Goal: Check status: Check status

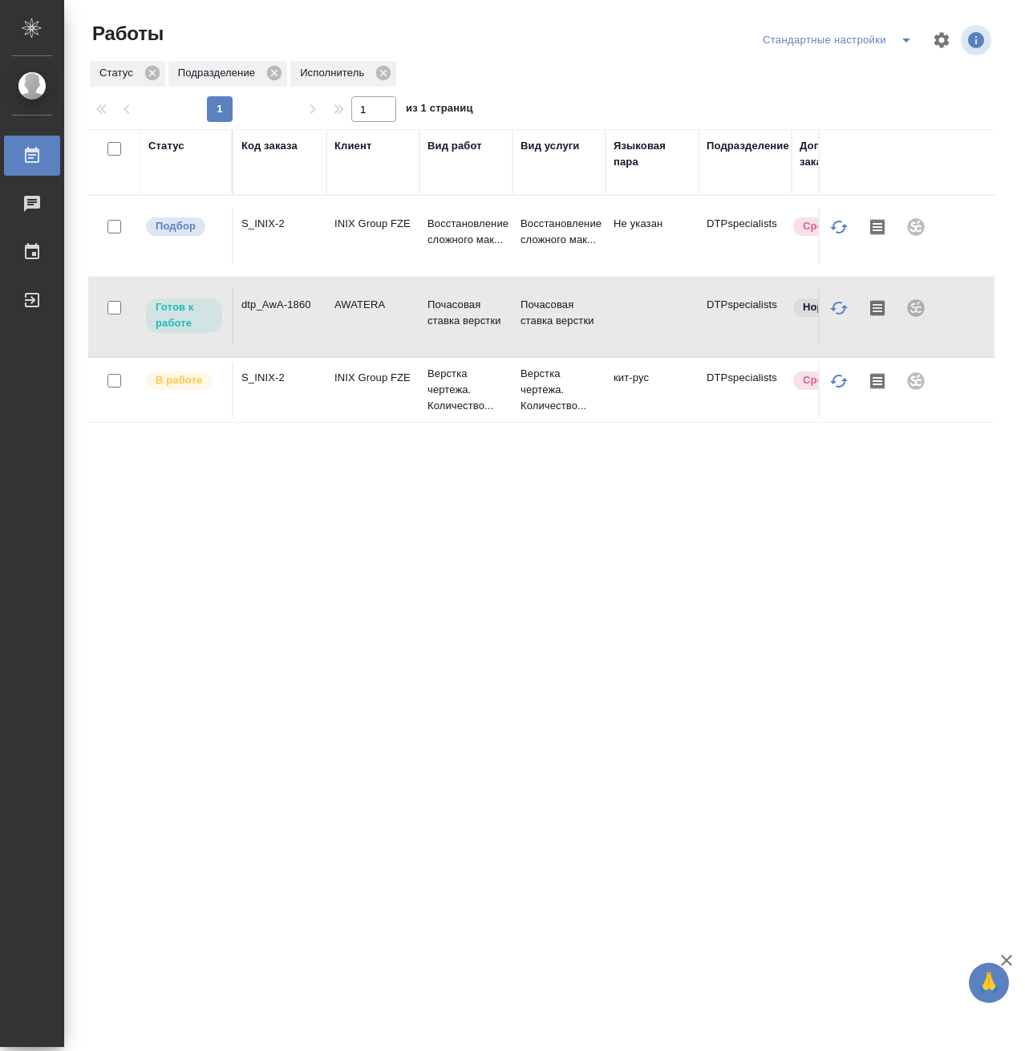
click at [647, 320] on td at bounding box center [652, 317] width 93 height 56
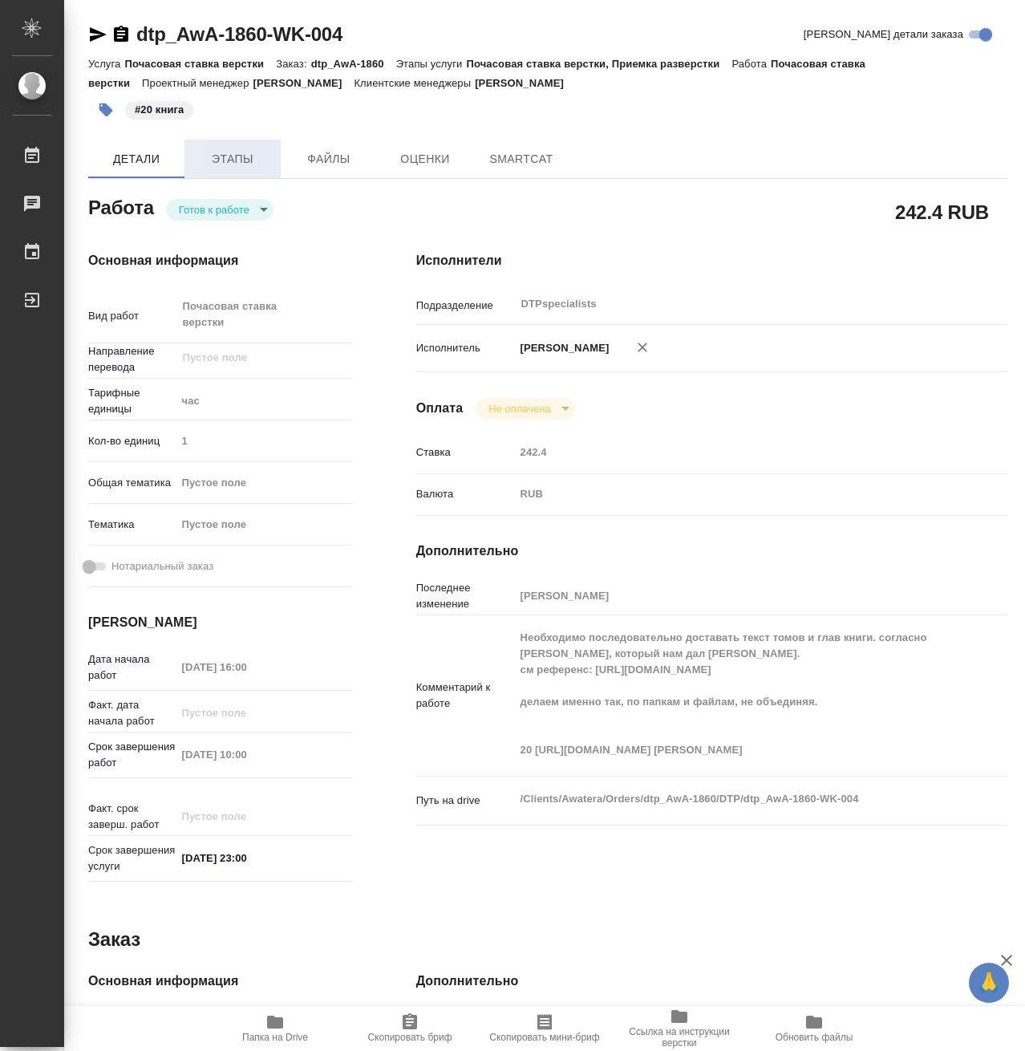
type textarea "x"
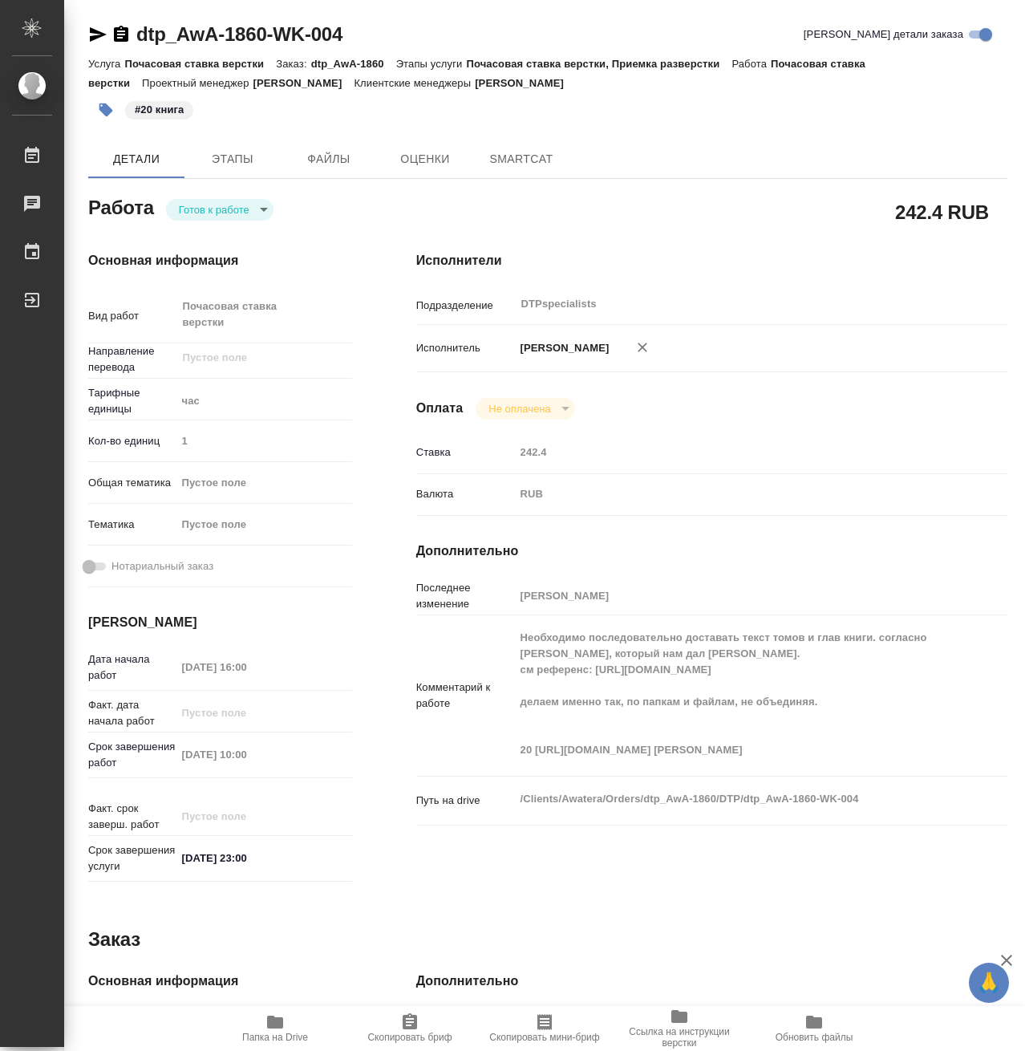
type textarea "x"
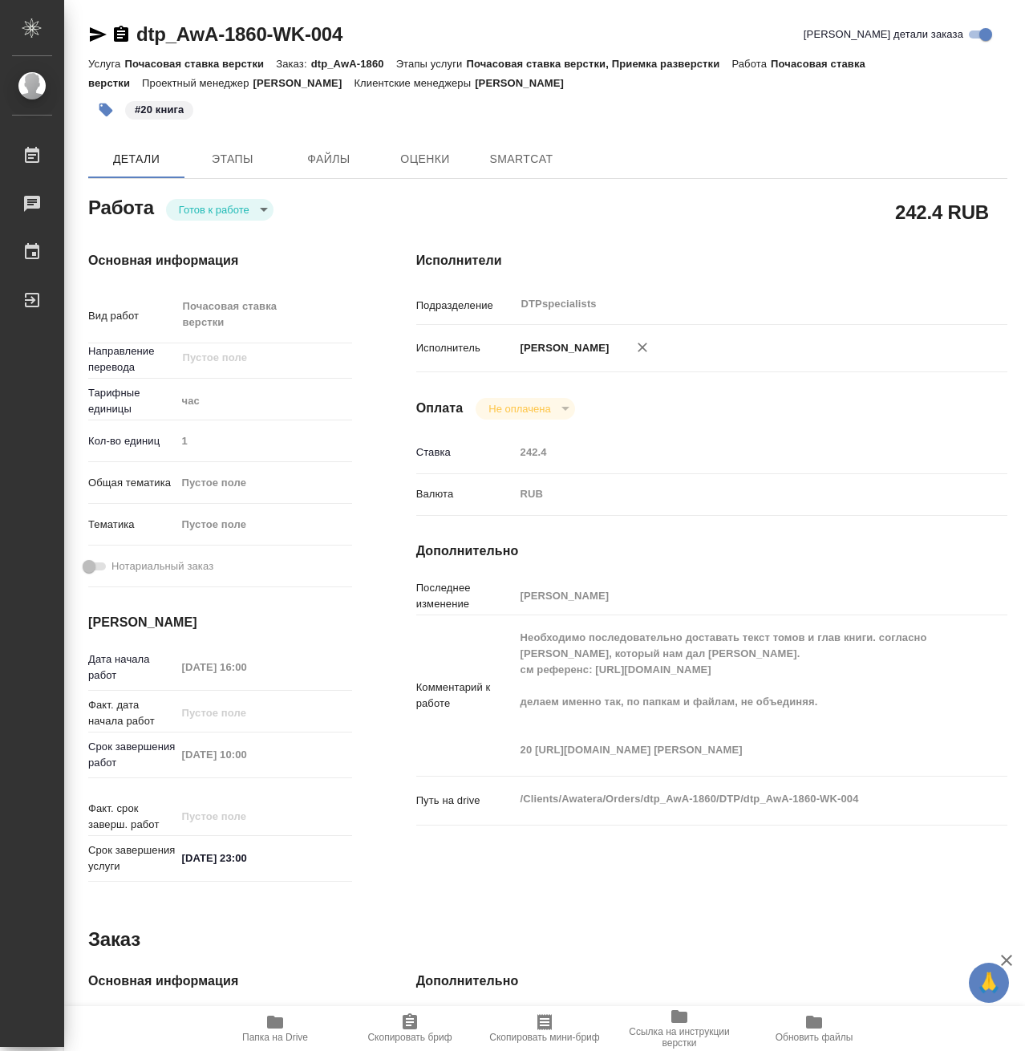
type textarea "x"
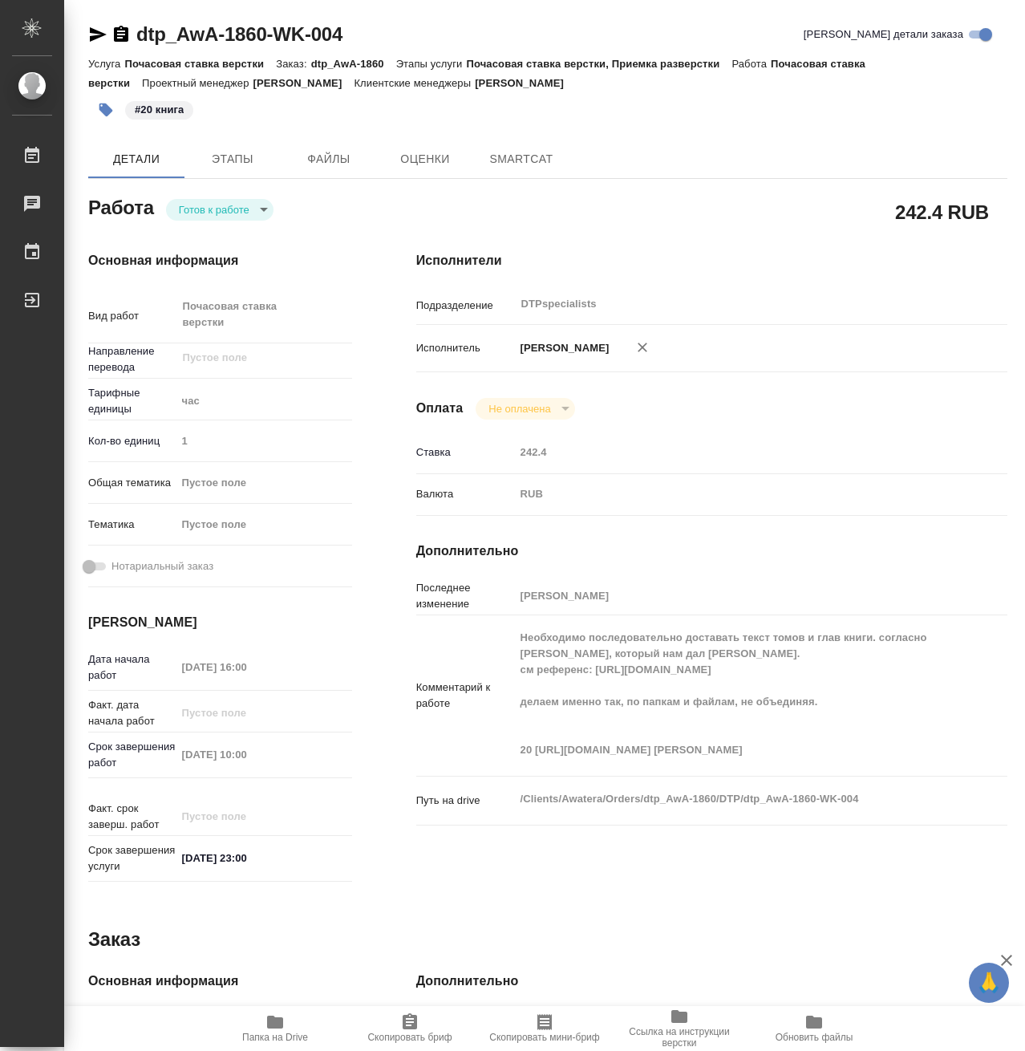
type textarea "x"
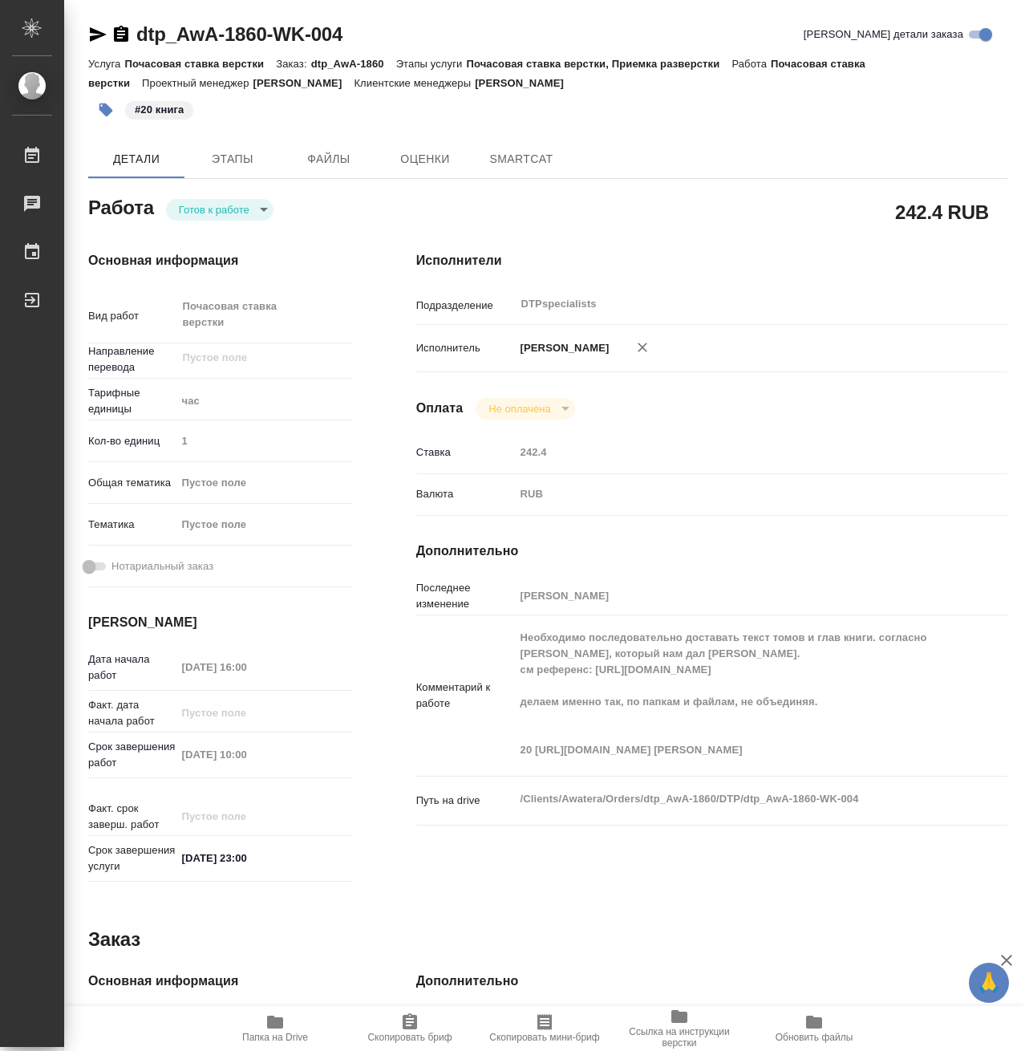
type textarea "x"
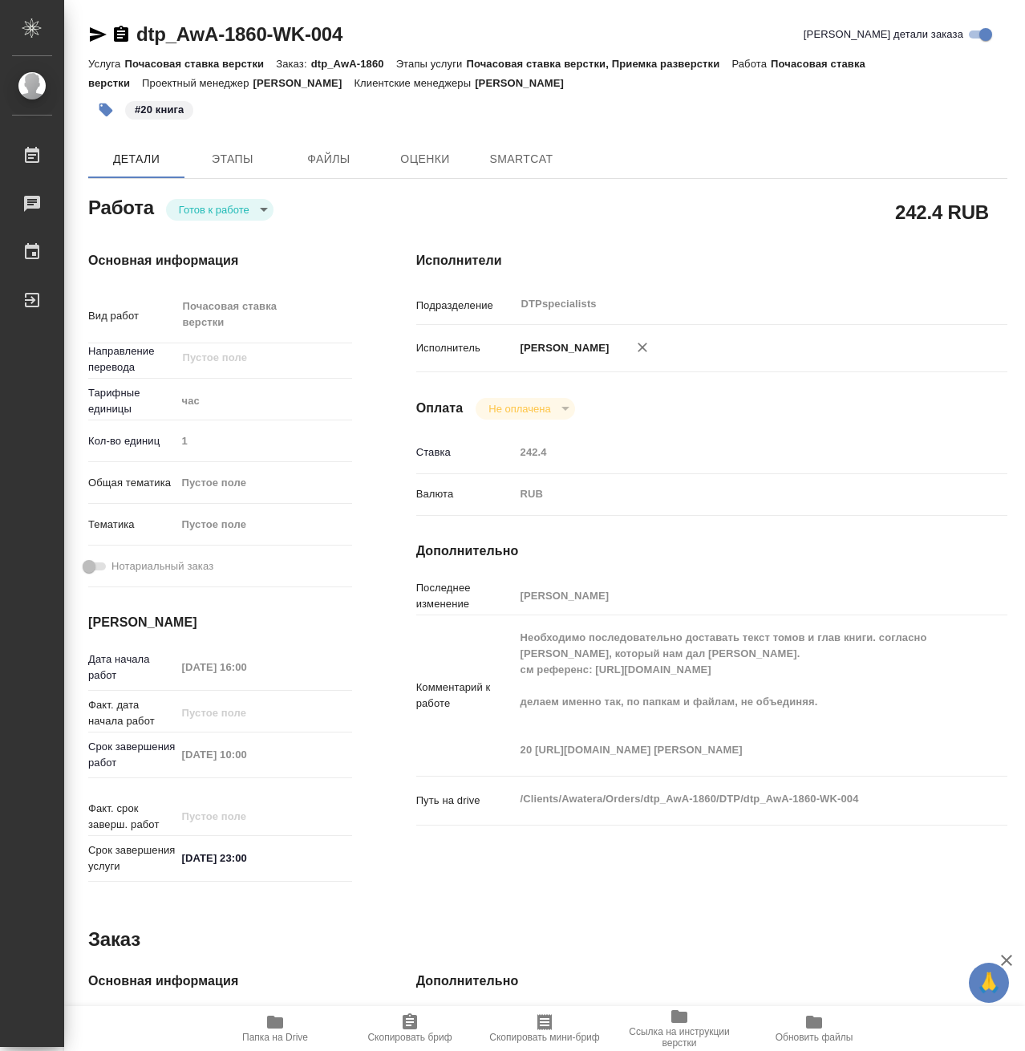
type textarea "x"
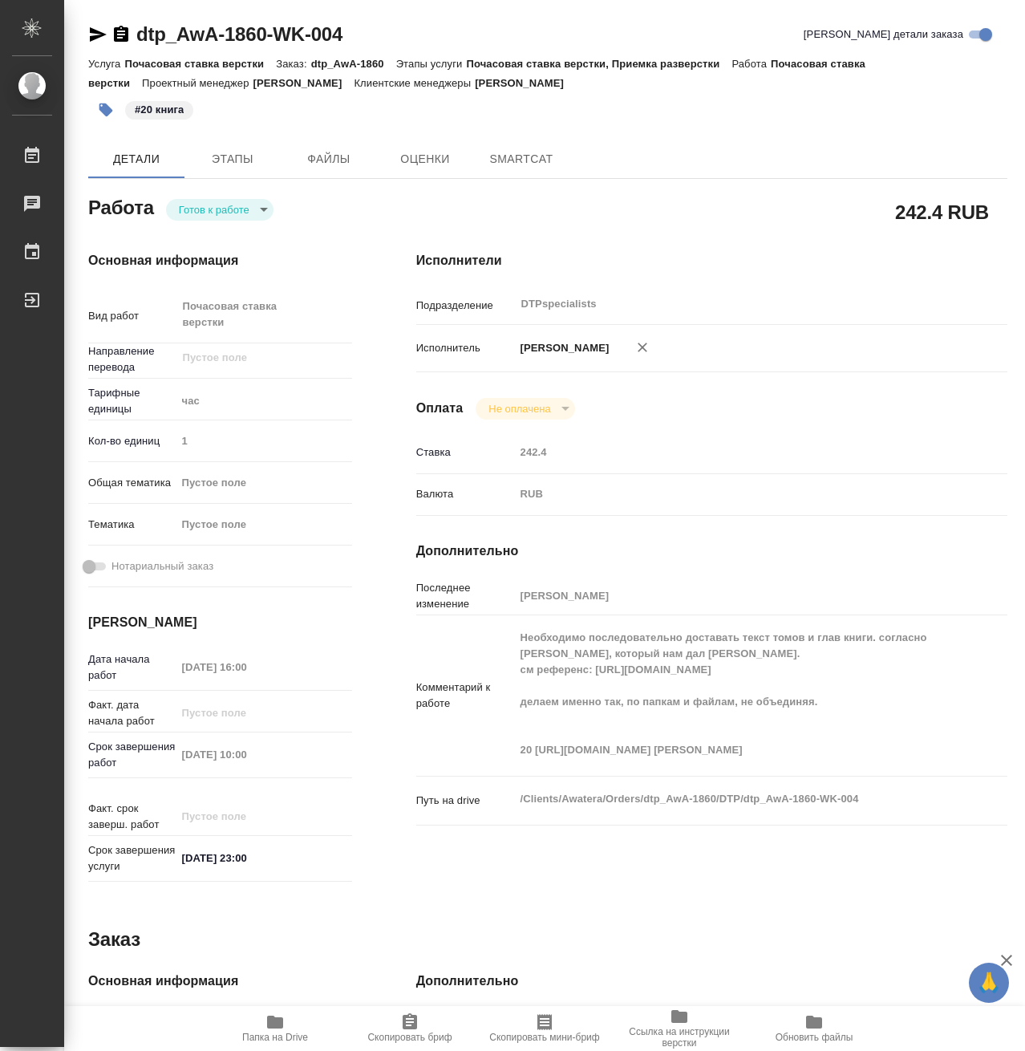
click at [239, 207] on body "🙏 .cls-1 fill:#fff; AWATERA Vasiutchenko Aleksandr Работы Чаты График Выйти dtp…" at bounding box center [512, 525] width 1025 height 1051
click at [241, 211] on li "В работе" at bounding box center [220, 209] width 108 height 27
type textarea "x"
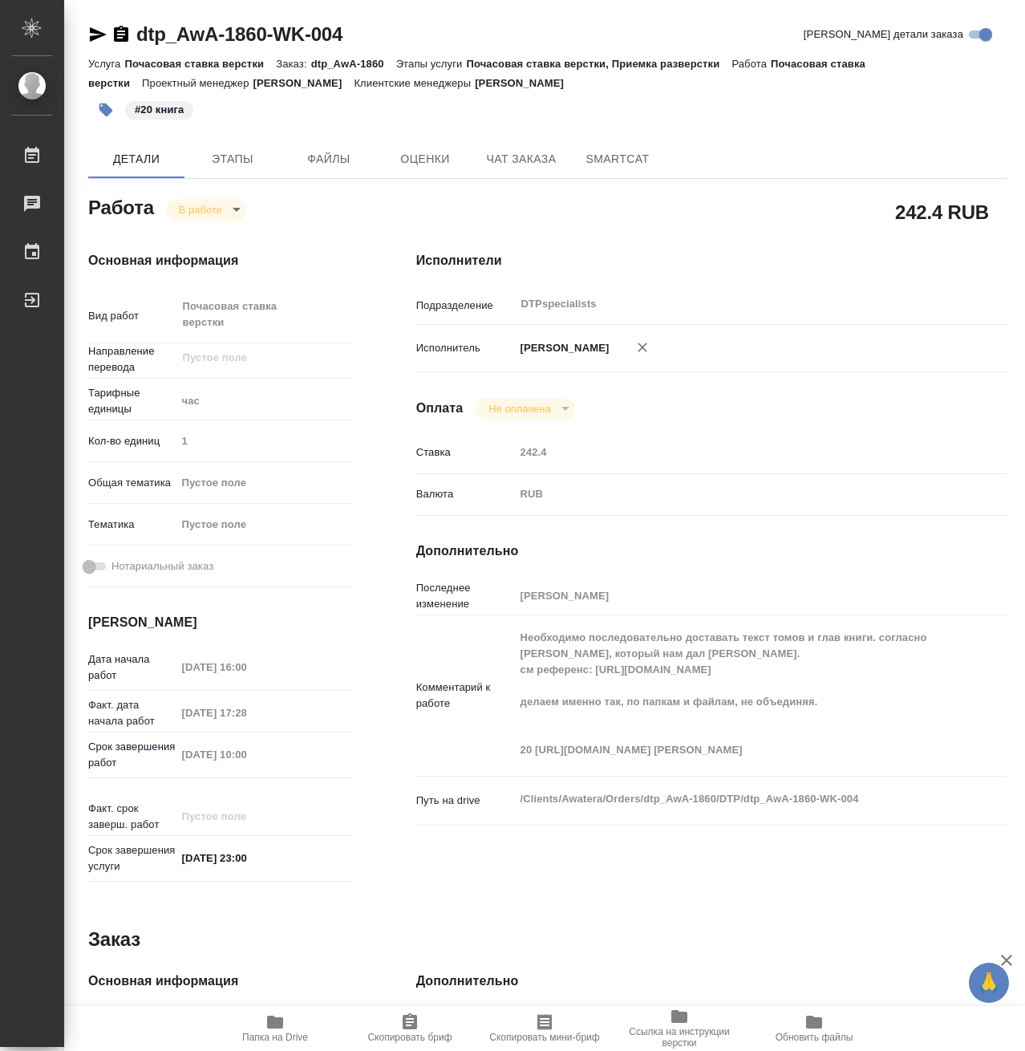
type textarea "x"
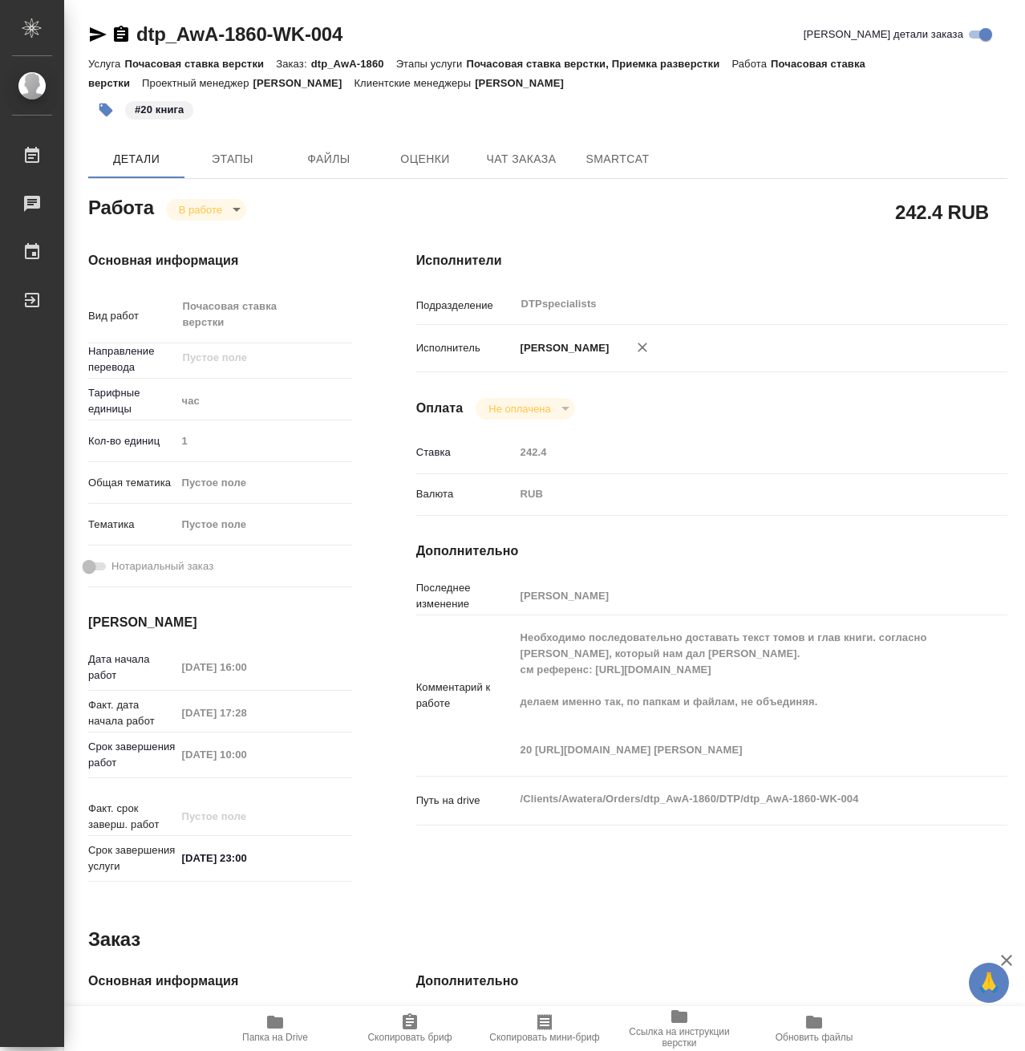
type textarea "x"
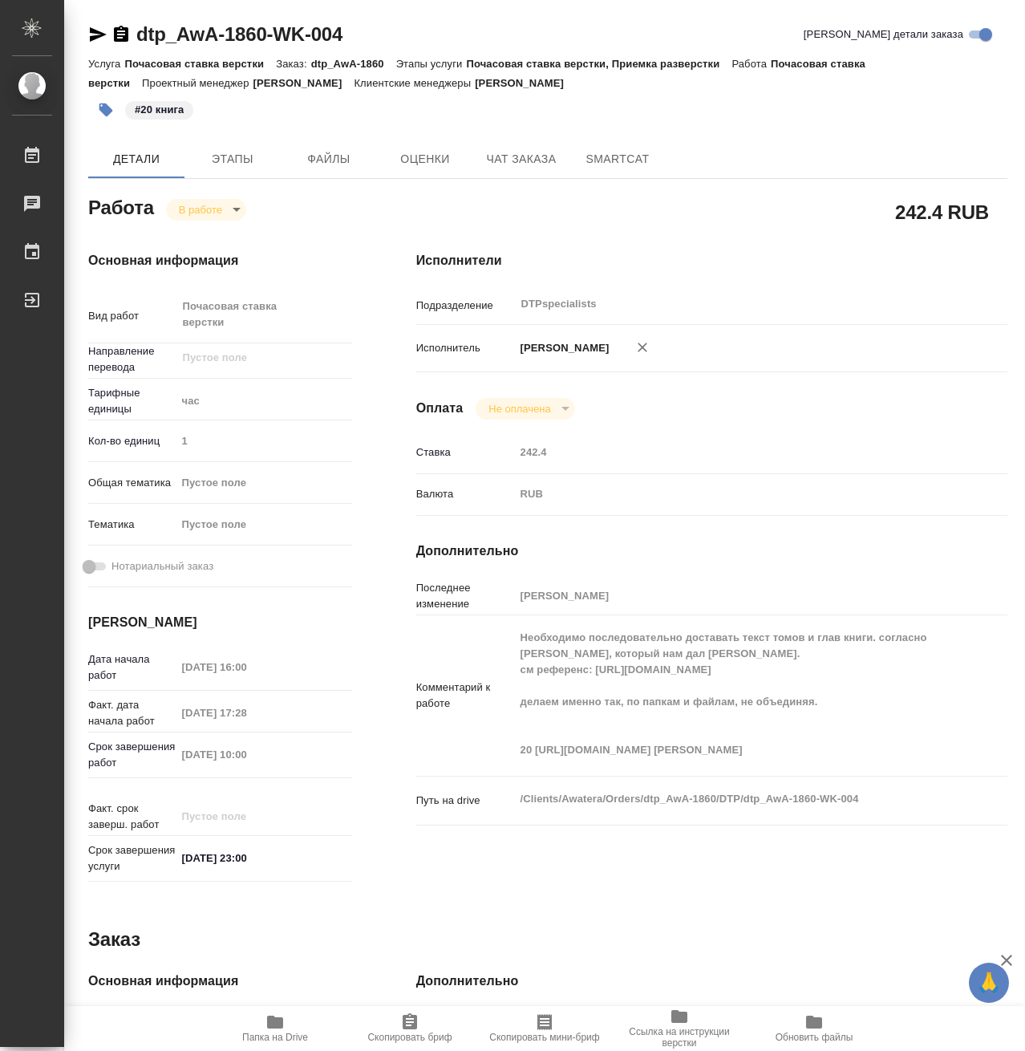
type textarea "x"
